Goal: Information Seeking & Learning: Check status

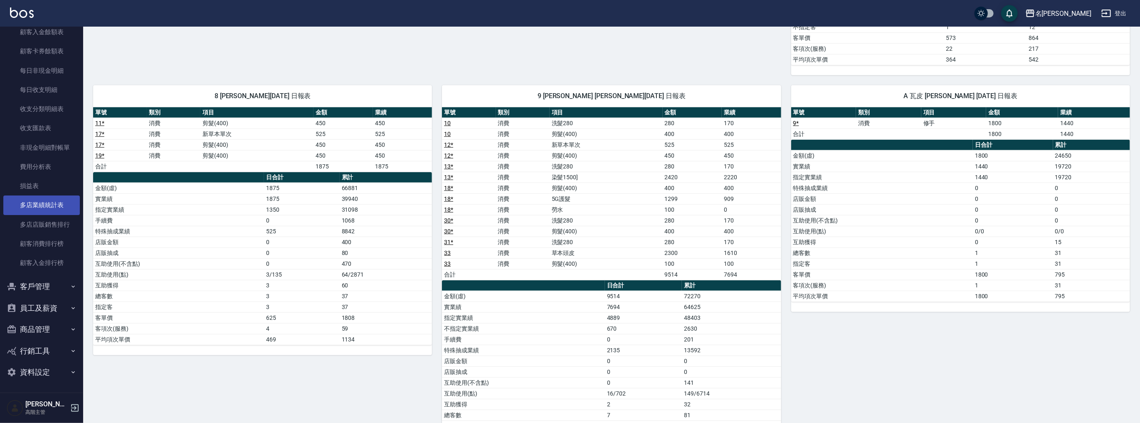
scroll to position [590, 0]
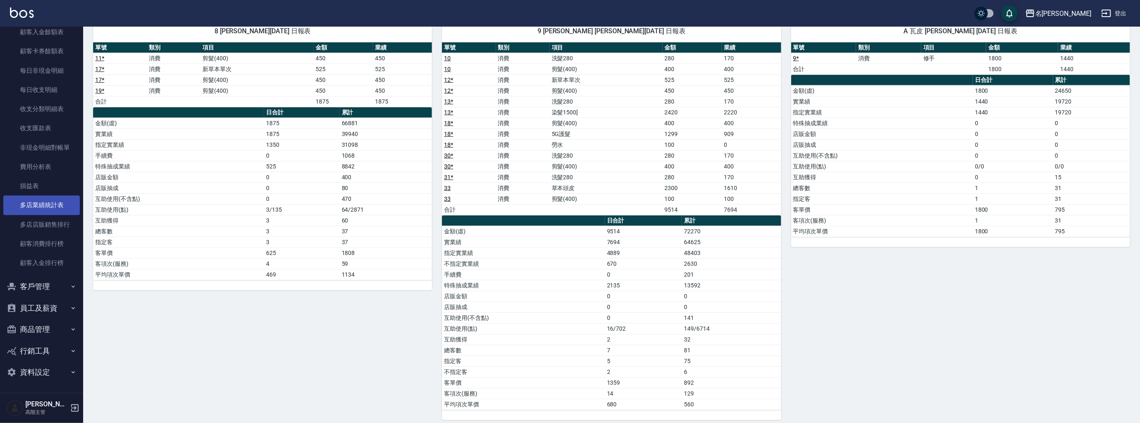
click at [58, 200] on link "多店業績統計表" at bounding box center [41, 204] width 77 height 19
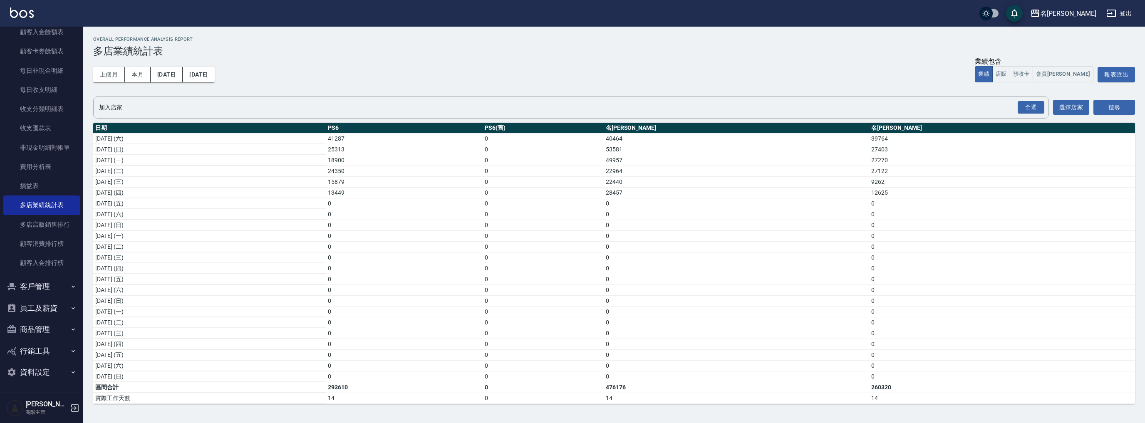
scroll to position [110, 0]
click at [43, 183] on link "損益表" at bounding box center [41, 185] width 77 height 19
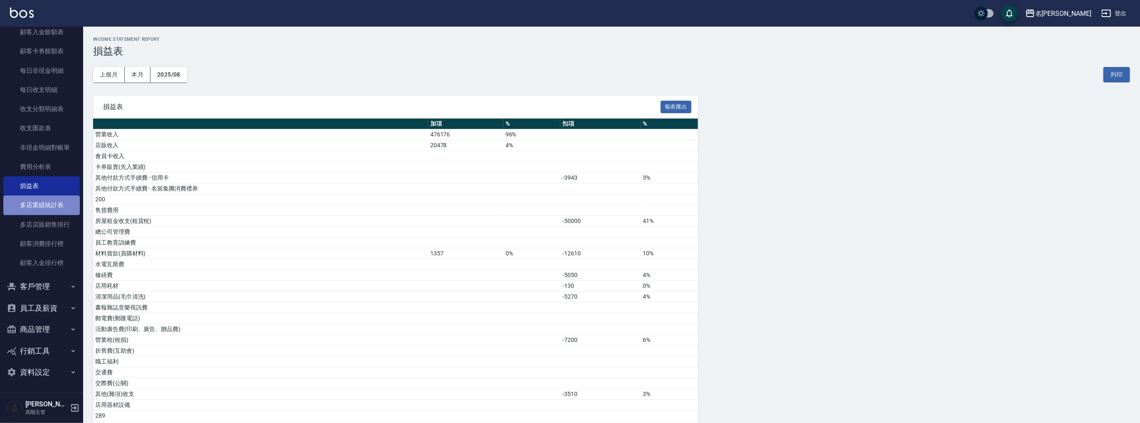
click at [48, 205] on link "多店業績統計表" at bounding box center [41, 204] width 77 height 19
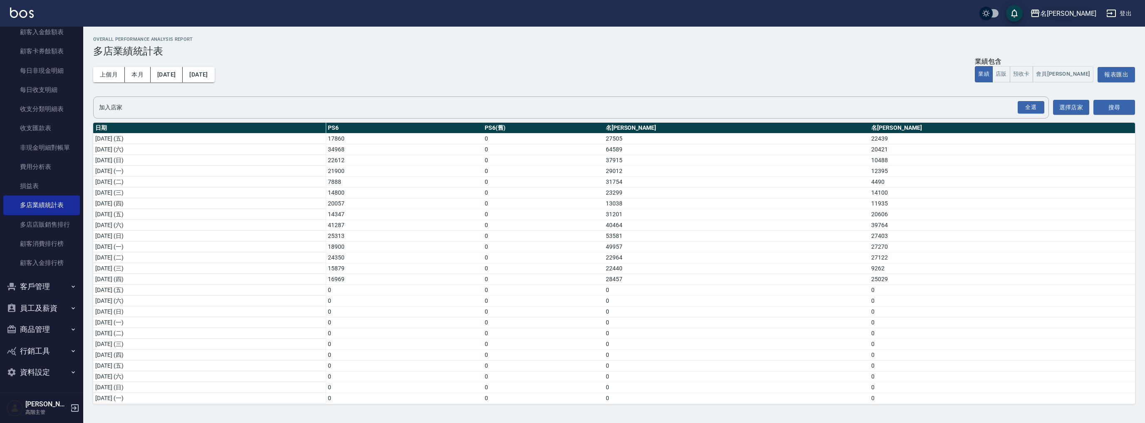
click at [1083, 14] on div "名[PERSON_NAME]" at bounding box center [1068, 13] width 56 height 10
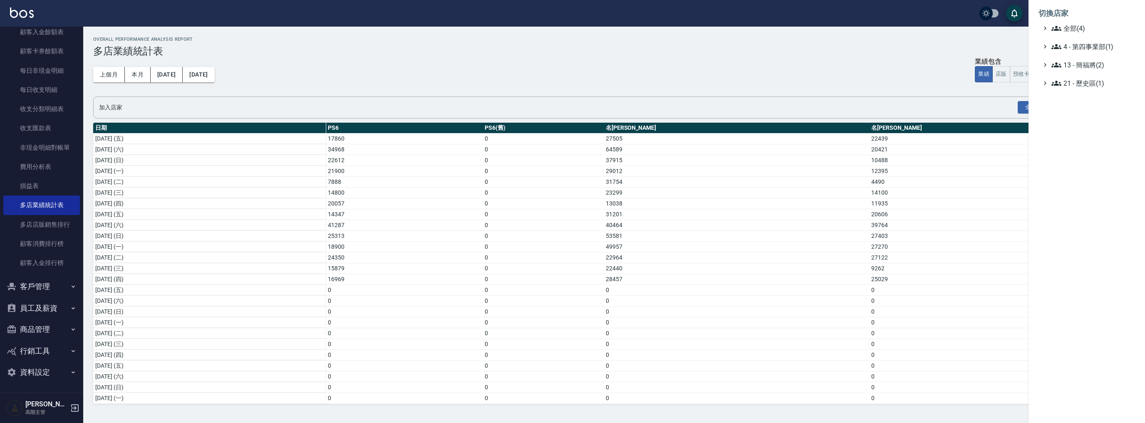
click at [1081, 21] on li "切換店家" at bounding box center [1086, 13] width 96 height 20
click at [1081, 24] on span "全部(4)" at bounding box center [1091, 28] width 80 height 10
click at [1073, 85] on span "名[PERSON_NAME]" at bounding box center [1091, 81] width 82 height 10
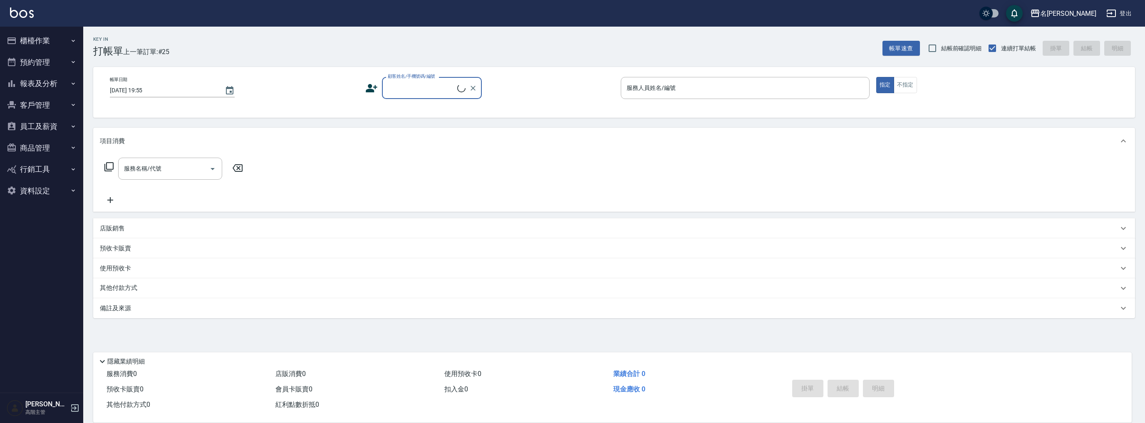
click at [48, 86] on button "報表及分析" at bounding box center [41, 84] width 77 height 22
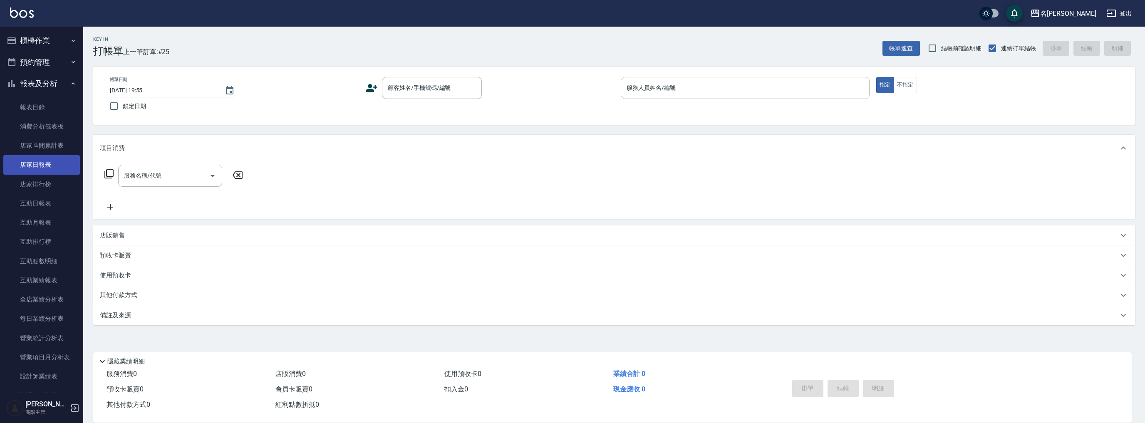
click at [44, 162] on link "店家日報表" at bounding box center [41, 164] width 77 height 19
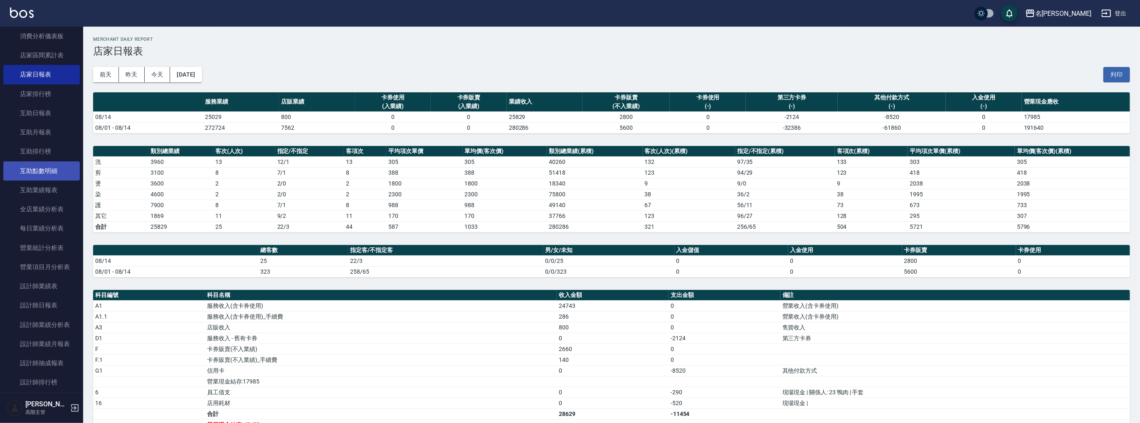
scroll to position [233, 0]
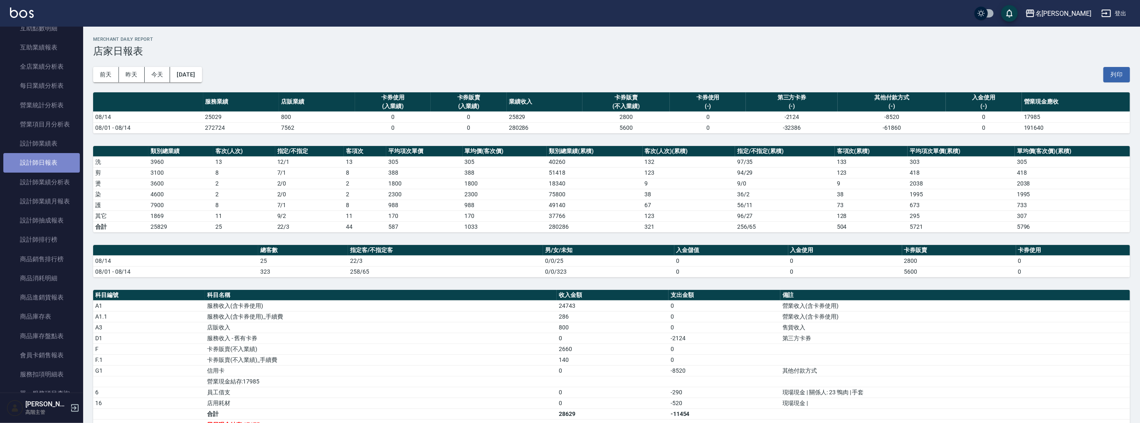
click at [49, 171] on link "設計師日報表" at bounding box center [41, 162] width 77 height 19
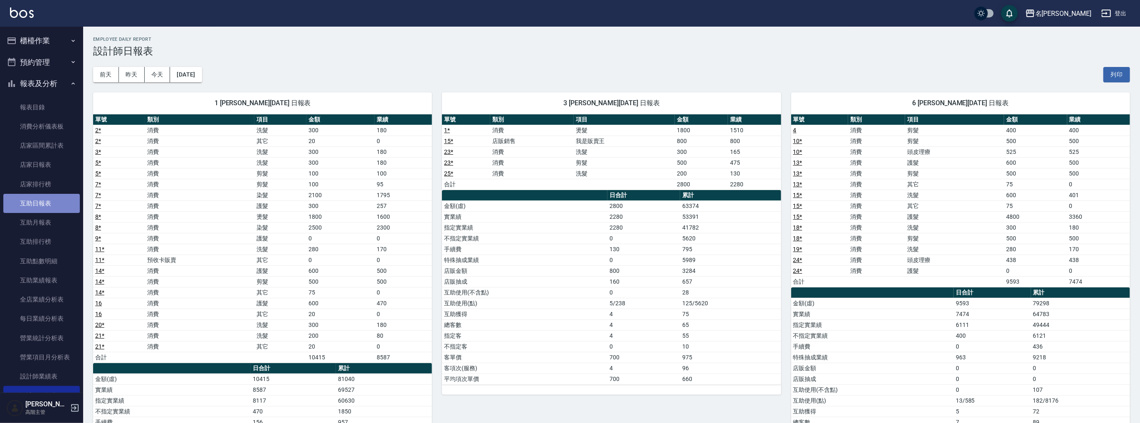
click at [48, 202] on link "互助日報表" at bounding box center [41, 203] width 77 height 19
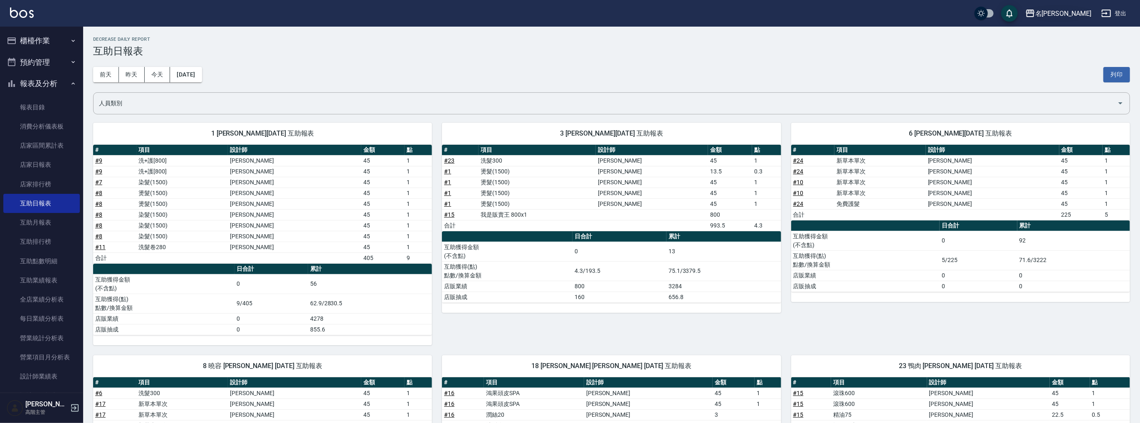
click at [1071, 16] on div "名[PERSON_NAME]" at bounding box center [1064, 13] width 56 height 10
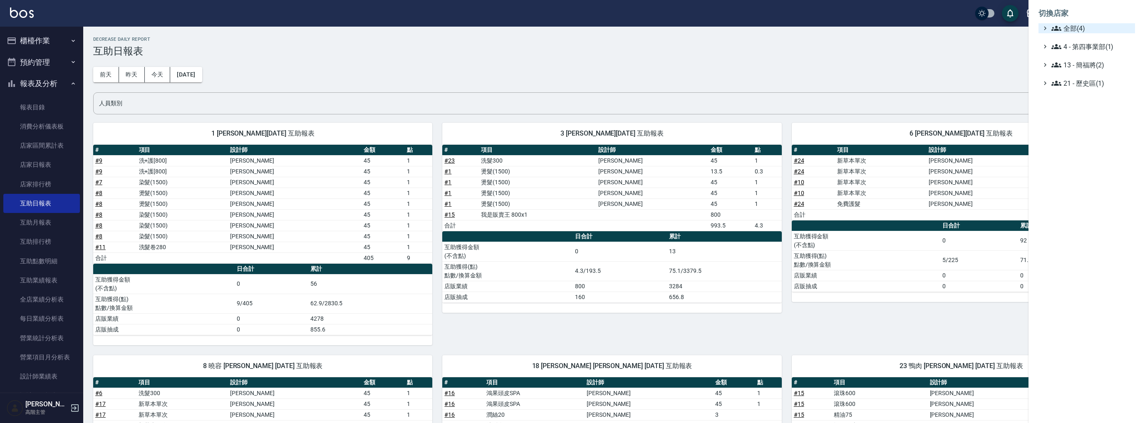
click at [1070, 24] on span "全部(4)" at bounding box center [1091, 28] width 80 height 10
click at [1073, 40] on span "PS6" at bounding box center [1091, 38] width 82 height 10
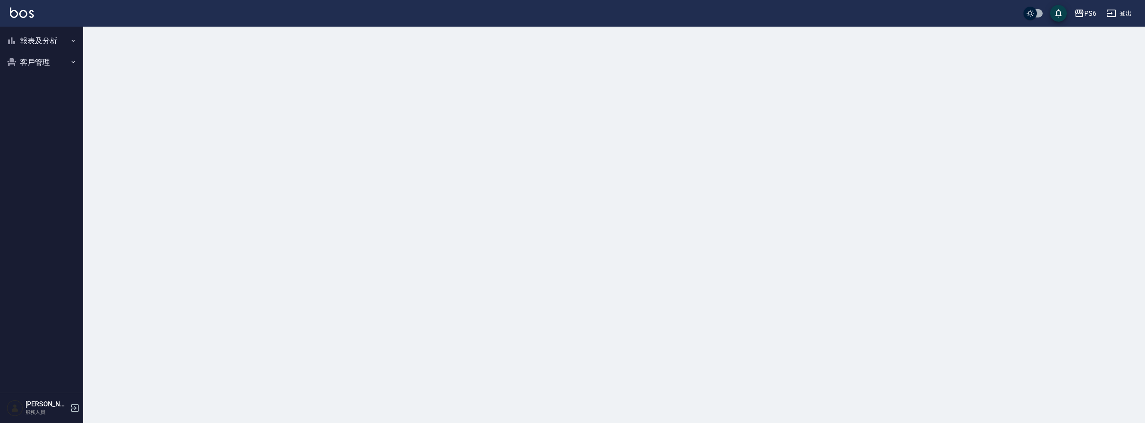
click at [60, 41] on button "報表及分析" at bounding box center [41, 41] width 77 height 22
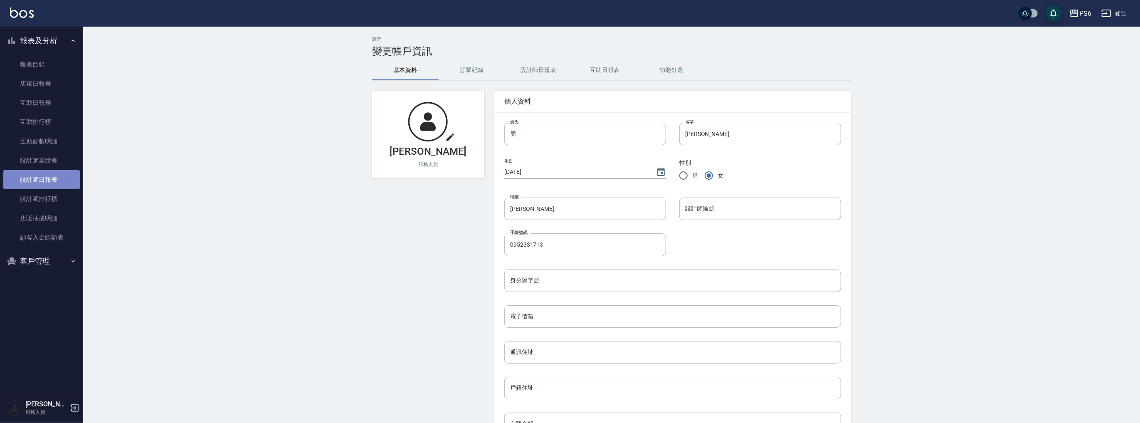
click at [54, 178] on link "設計師日報表" at bounding box center [41, 179] width 77 height 19
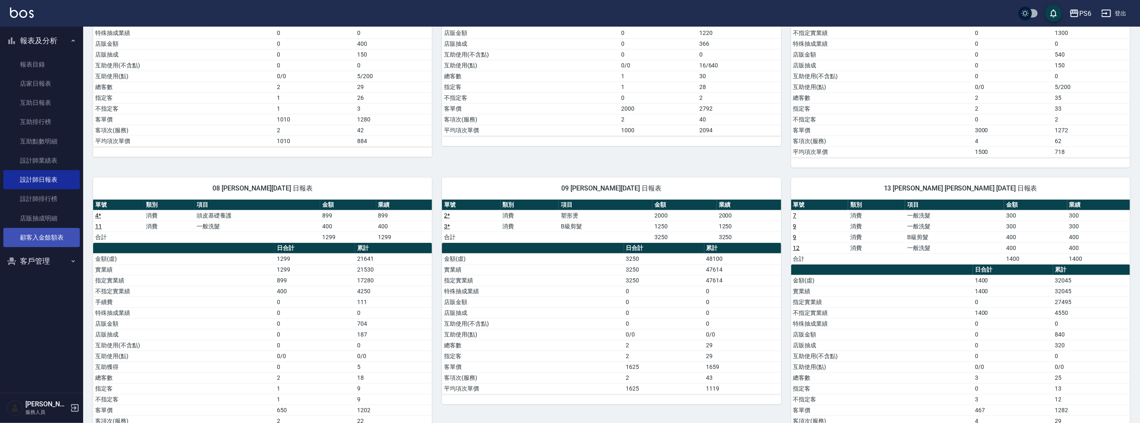
scroll to position [150, 0]
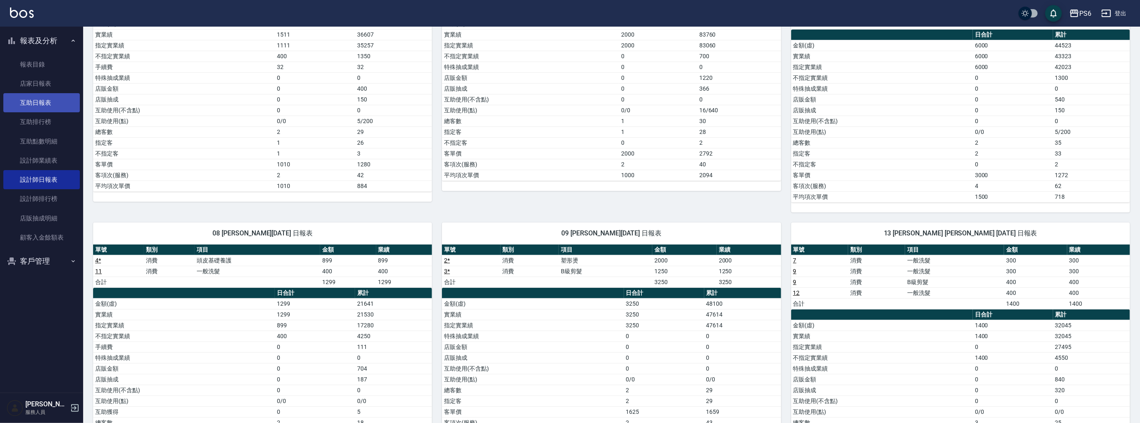
click at [44, 102] on link "互助日報表" at bounding box center [41, 102] width 77 height 19
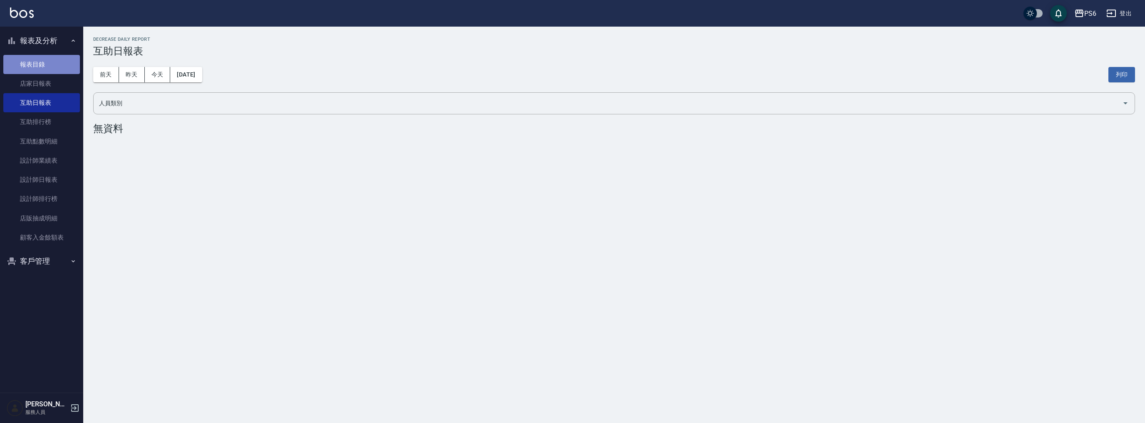
click at [58, 63] on link "報表目錄" at bounding box center [41, 64] width 77 height 19
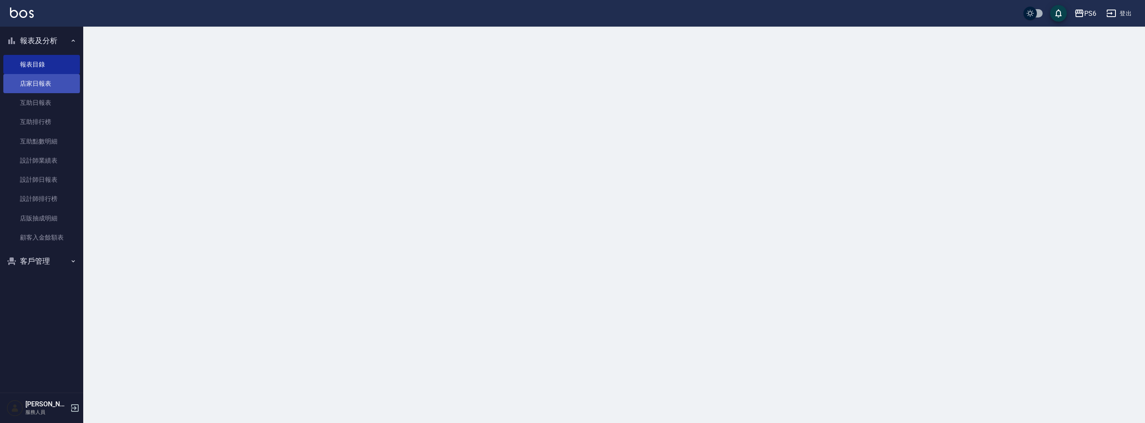
click at [53, 83] on link "店家日報表" at bounding box center [41, 83] width 77 height 19
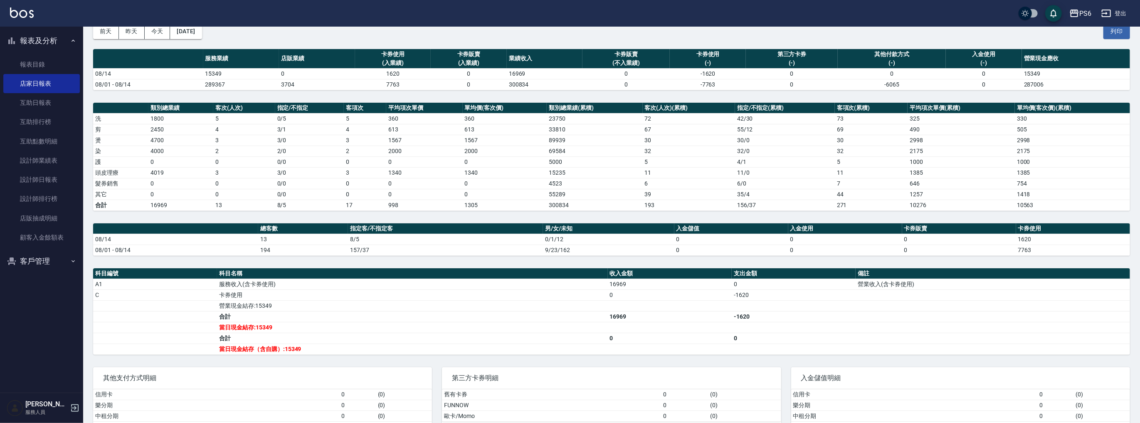
scroll to position [81, 0]
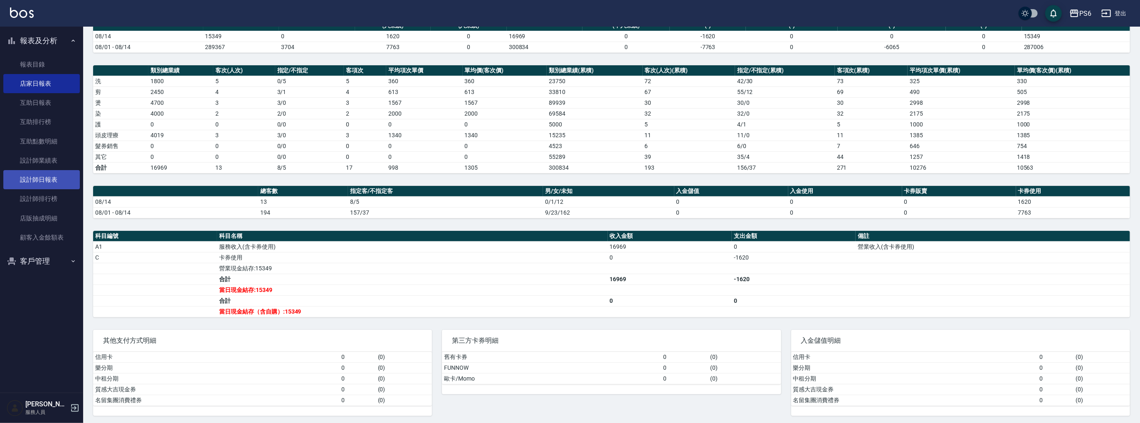
click at [54, 176] on link "設計師日報表" at bounding box center [41, 179] width 77 height 19
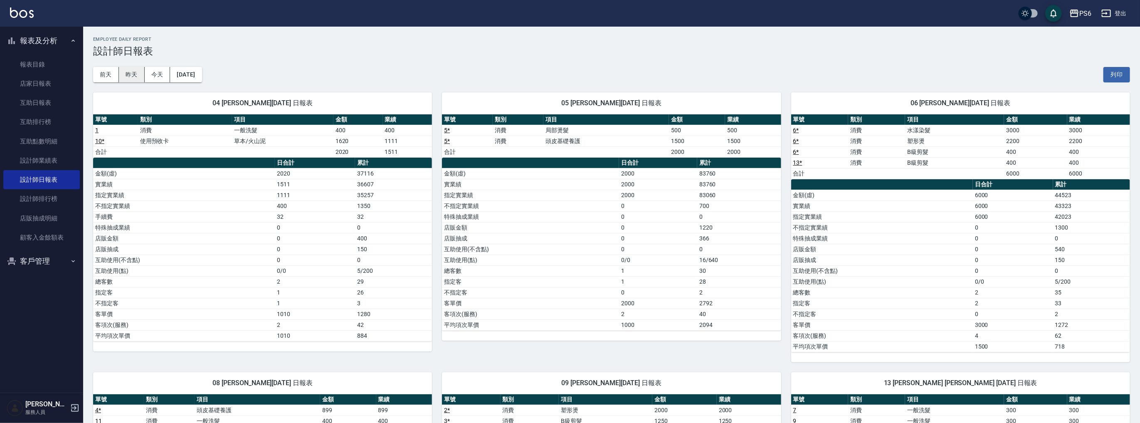
click at [124, 72] on button "昨天" at bounding box center [132, 74] width 26 height 15
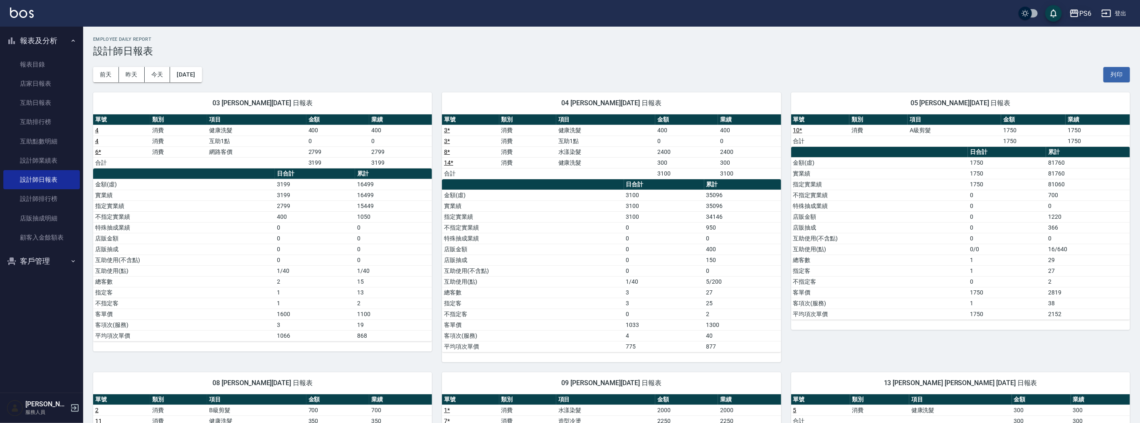
click at [1083, 15] on div "PS6" at bounding box center [1086, 13] width 12 height 10
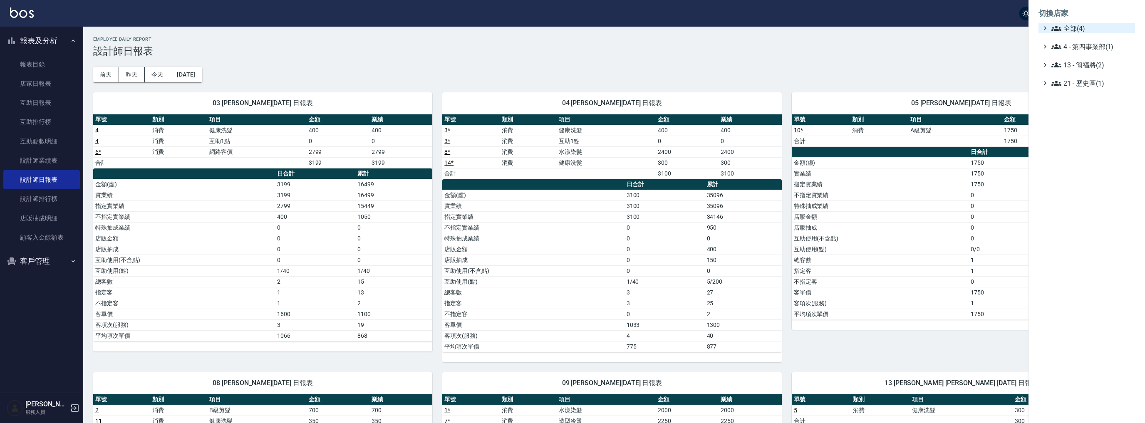
click at [1075, 25] on span "全部(4)" at bounding box center [1091, 28] width 80 height 10
click at [1077, 63] on span "名[PERSON_NAME]" at bounding box center [1091, 67] width 82 height 10
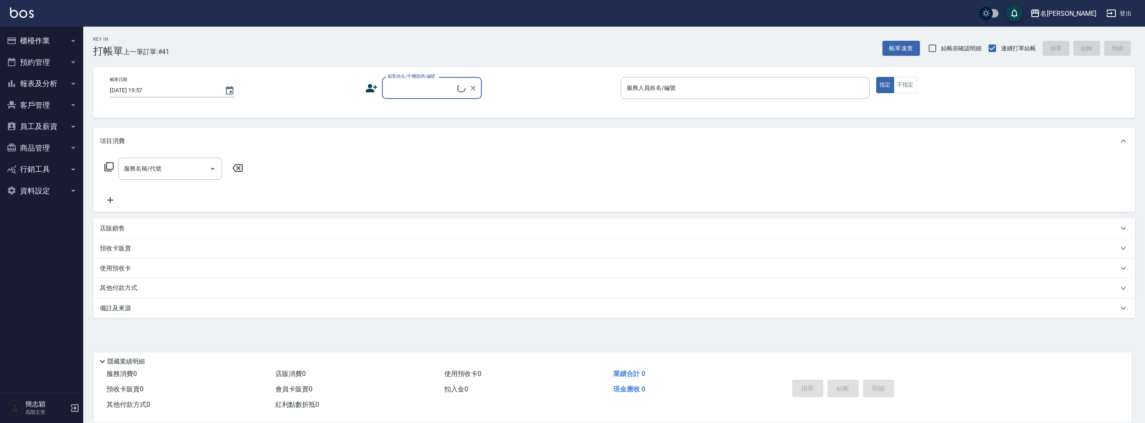
click at [55, 79] on button "報表及分析" at bounding box center [41, 84] width 77 height 22
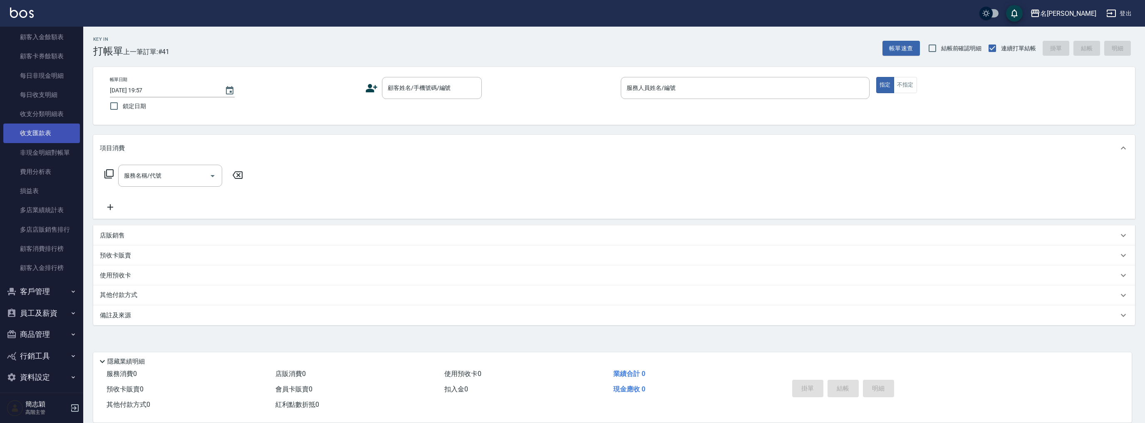
scroll to position [652, 0]
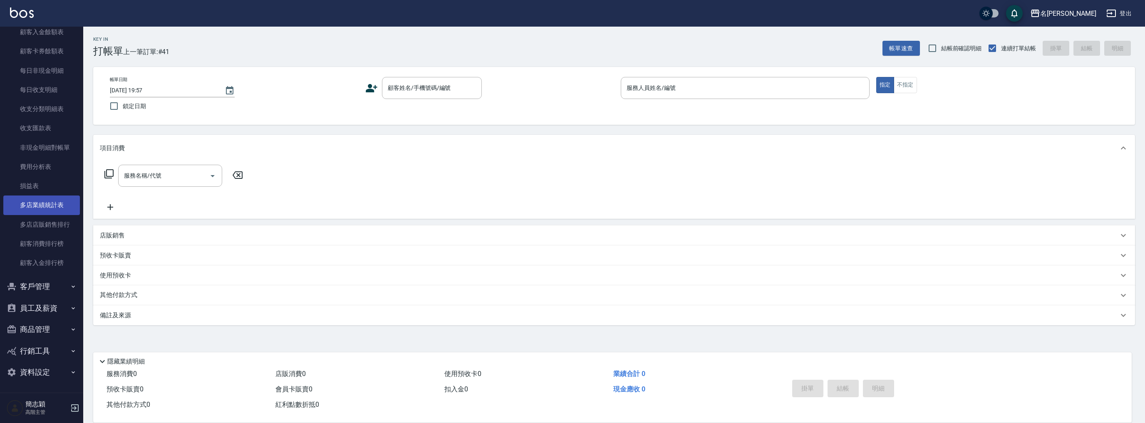
click at [45, 208] on link "多店業績統計表" at bounding box center [41, 204] width 77 height 19
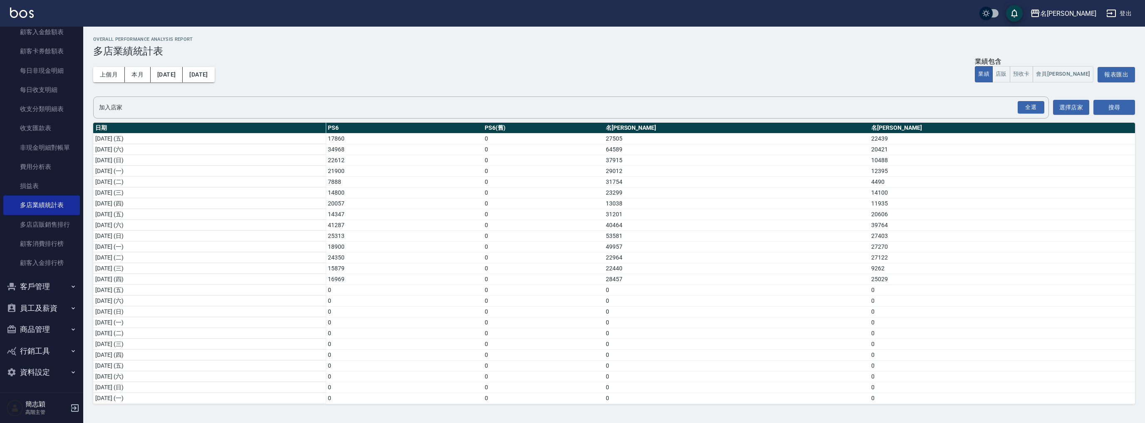
scroll to position [110, 0]
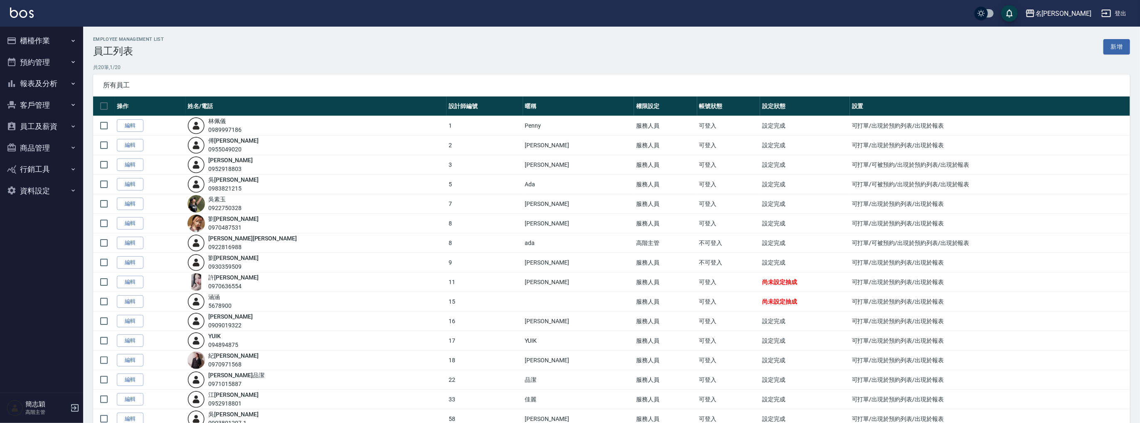
click at [41, 82] on button "報表及分析" at bounding box center [41, 84] width 77 height 22
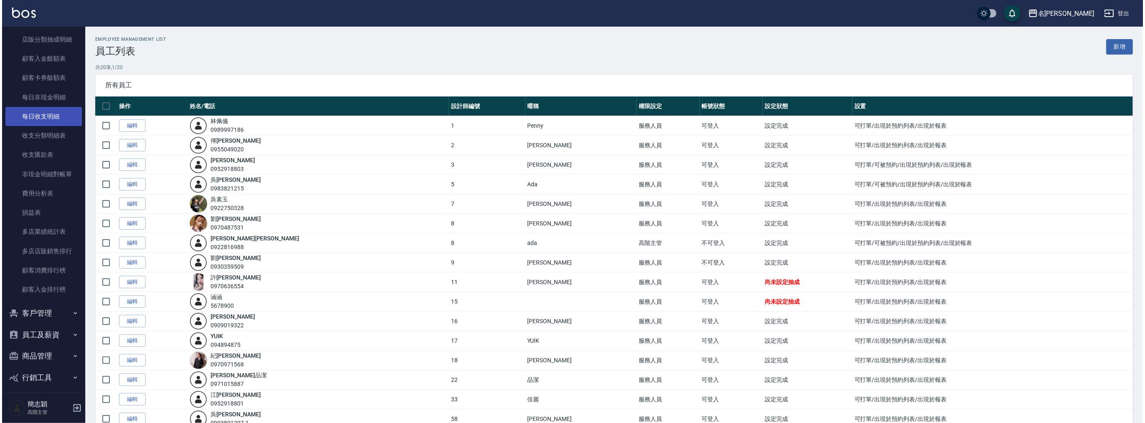
scroll to position [652, 0]
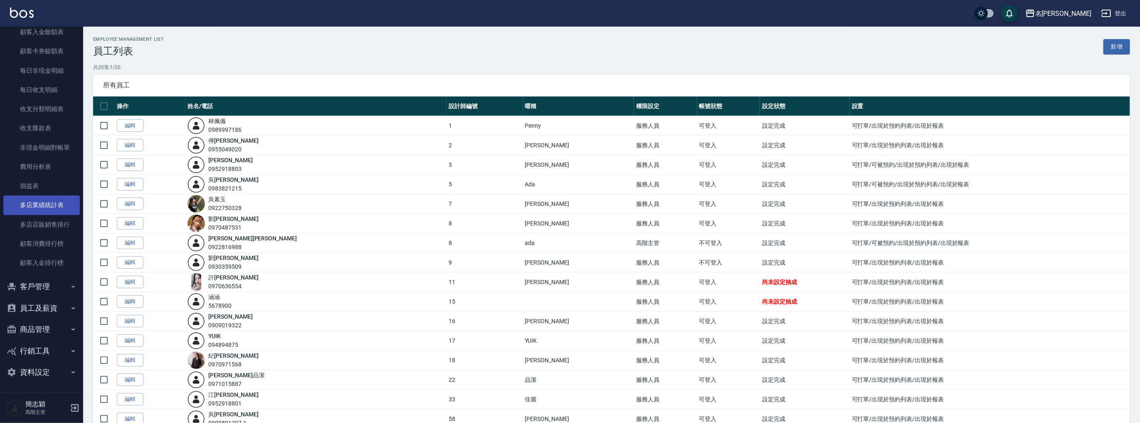
click at [44, 208] on link "多店業績統計表" at bounding box center [41, 204] width 77 height 19
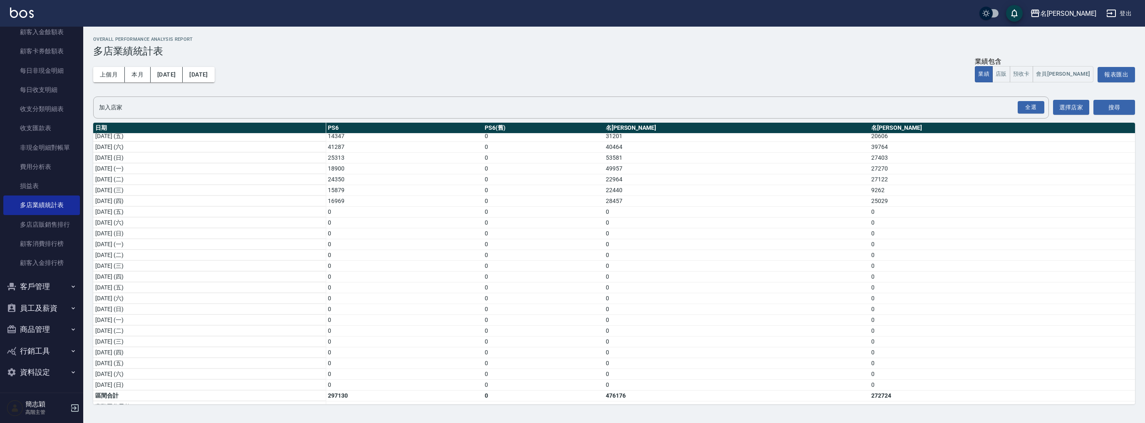
scroll to position [110, 0]
